Goal: Task Accomplishment & Management: Use online tool/utility

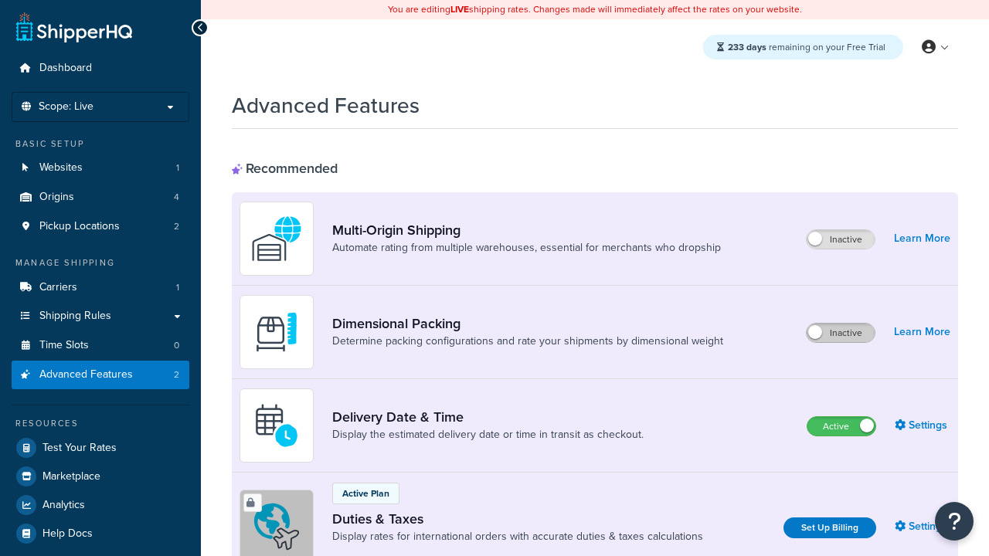
click at [840, 333] on label "Inactive" at bounding box center [840, 333] width 68 height 19
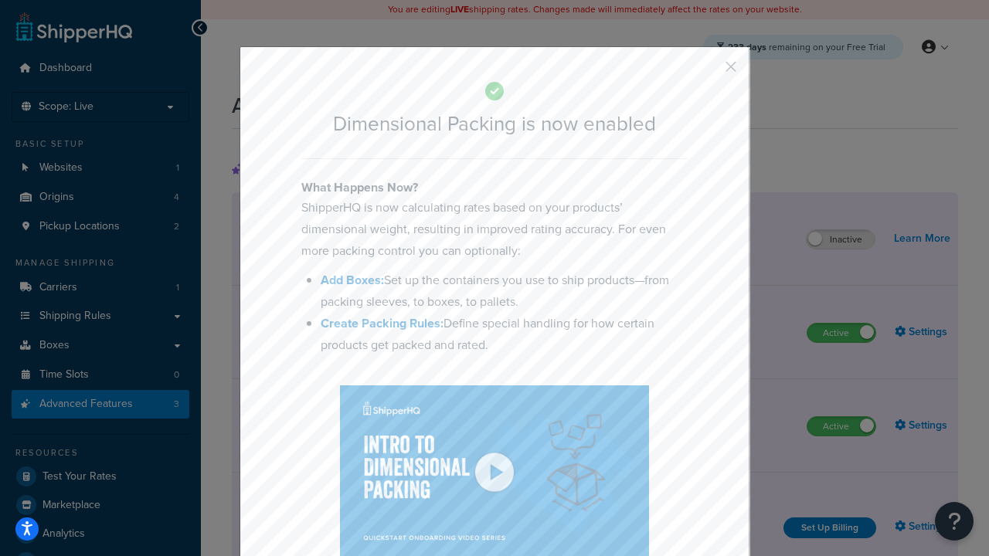
click at [707, 70] on button "button" at bounding box center [708, 72] width 4 height 4
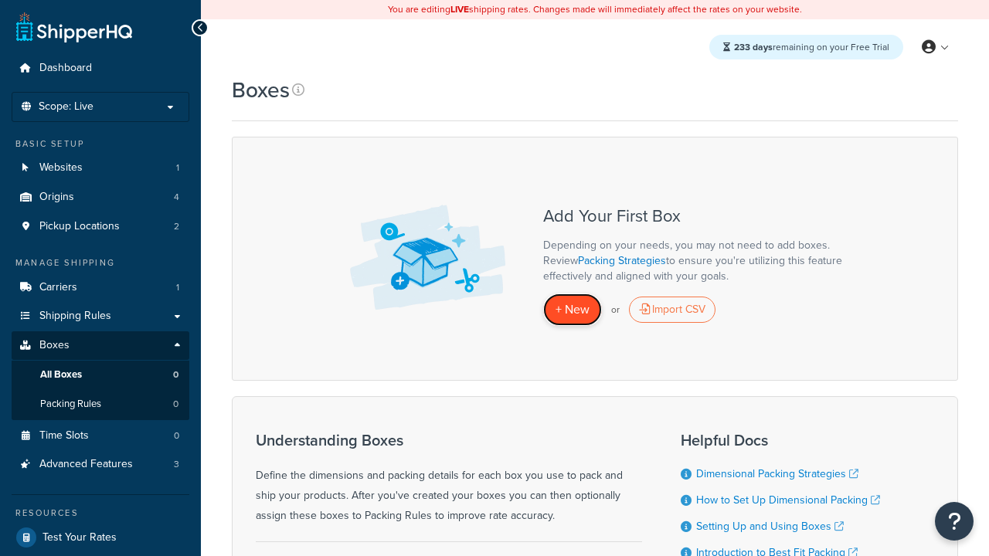
click at [572, 310] on span "+ New" at bounding box center [572, 309] width 34 height 18
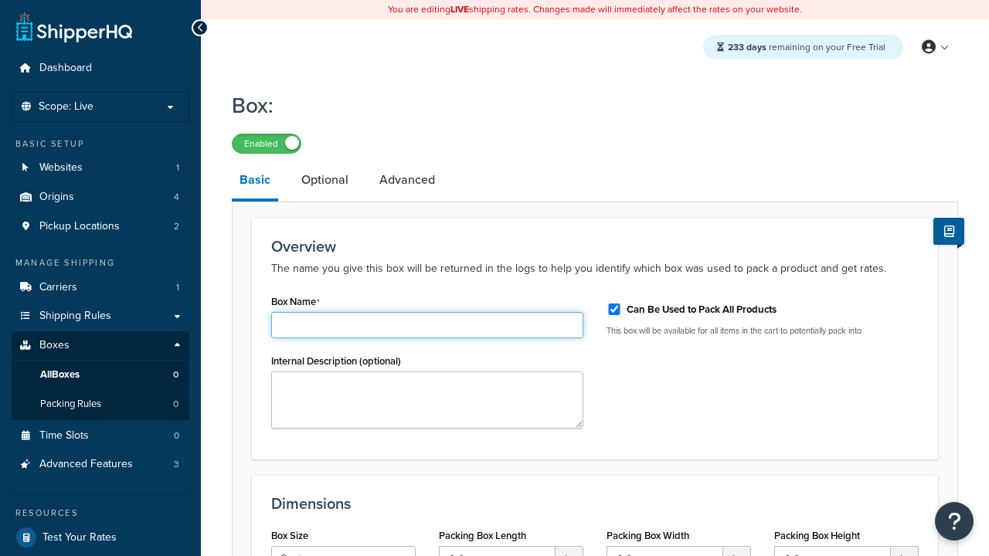
type input "Box1"
select select "usps_small"
type input "8.5"
type input "5"
type input "1.5"
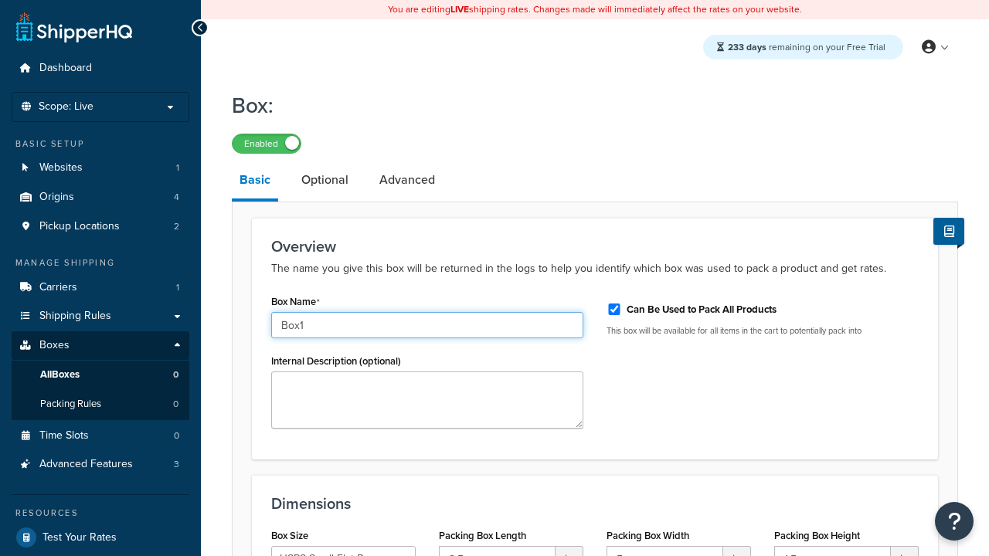
type input "Box1"
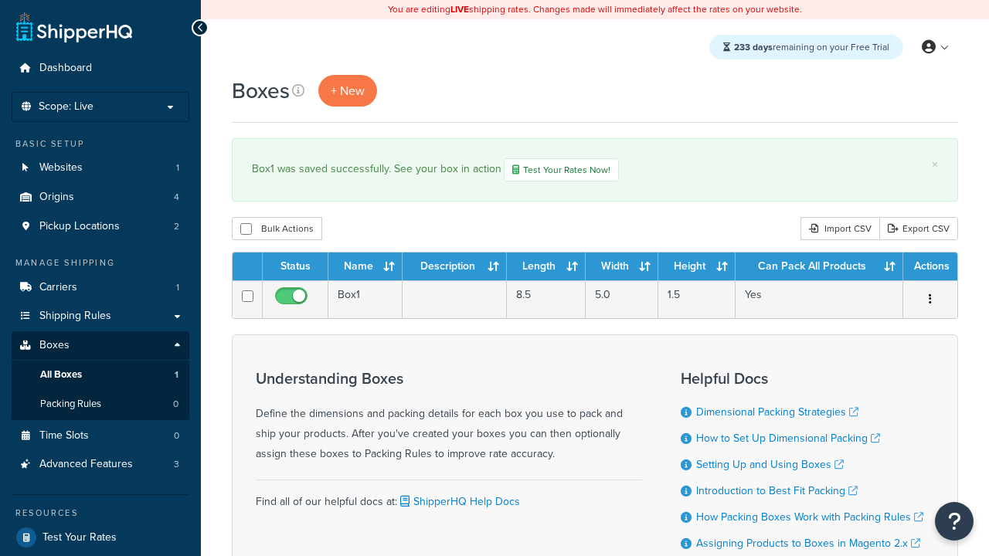
click at [295, 268] on th "Status" at bounding box center [296, 267] width 66 height 28
click at [365, 268] on th "Name" at bounding box center [365, 267] width 74 height 28
click at [454, 268] on th "Description" at bounding box center [454, 267] width 104 height 28
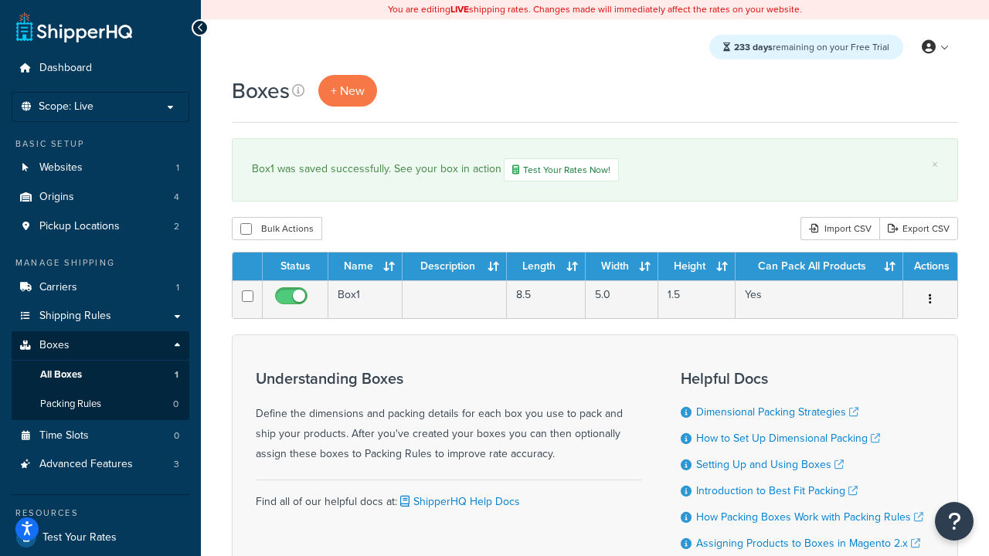
click at [454, 268] on th "Description" at bounding box center [454, 267] width 104 height 28
click at [546, 268] on th "Length" at bounding box center [546, 267] width 79 height 28
click at [622, 268] on th "Width" at bounding box center [621, 267] width 73 height 28
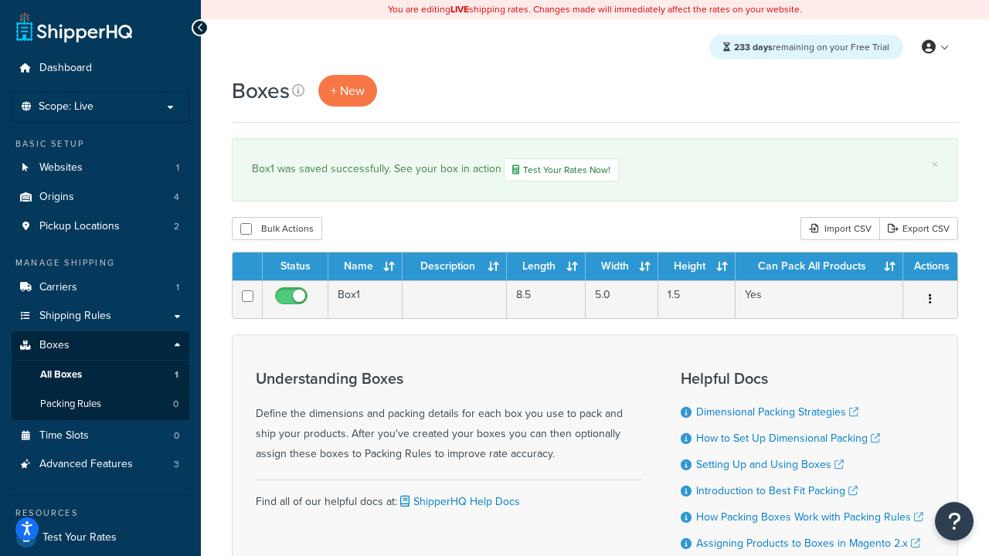
click at [697, 268] on th "Height" at bounding box center [696, 267] width 77 height 28
click at [819, 268] on th "Can Pack All Products" at bounding box center [819, 267] width 168 height 28
click at [929, 268] on th "Actions" at bounding box center [930, 267] width 54 height 28
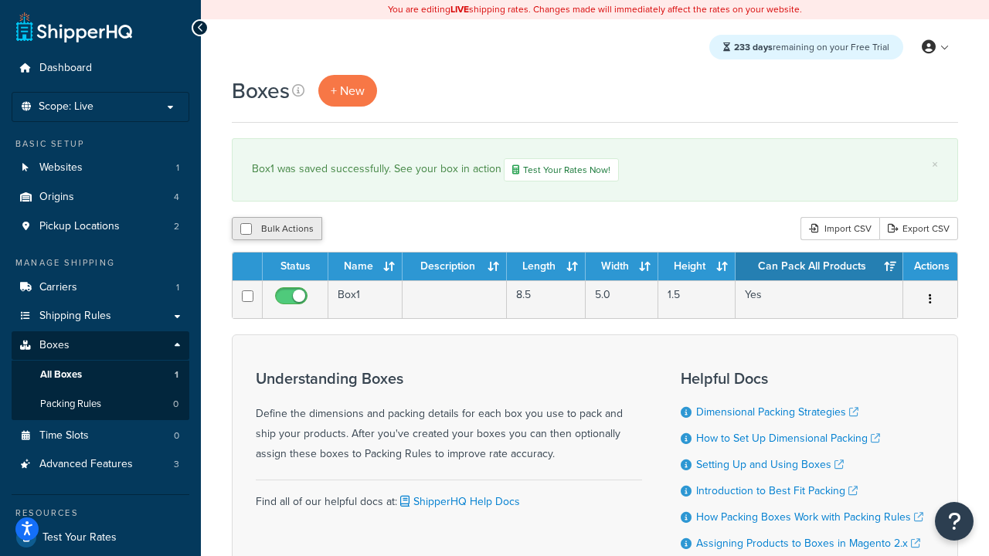
click at [929, 268] on th "Actions" at bounding box center [930, 267] width 54 height 28
click at [246, 230] on input "checkbox" at bounding box center [246, 229] width 12 height 12
checkbox input "true"
click at [0, 0] on button "Delete" at bounding box center [0, 0] width 0 height 0
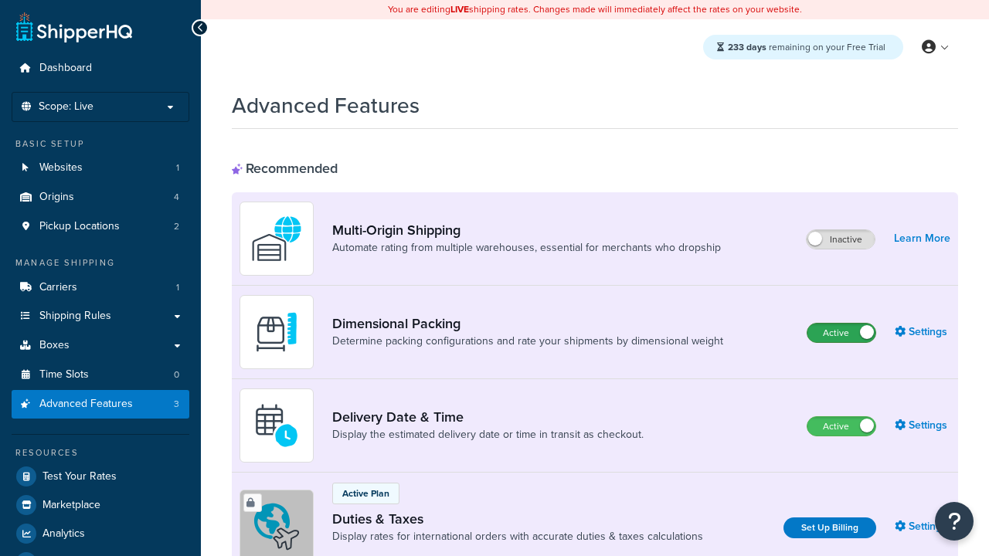
click at [841, 333] on label "Active" at bounding box center [841, 333] width 68 height 19
